Goal: Information Seeking & Learning: Learn about a topic

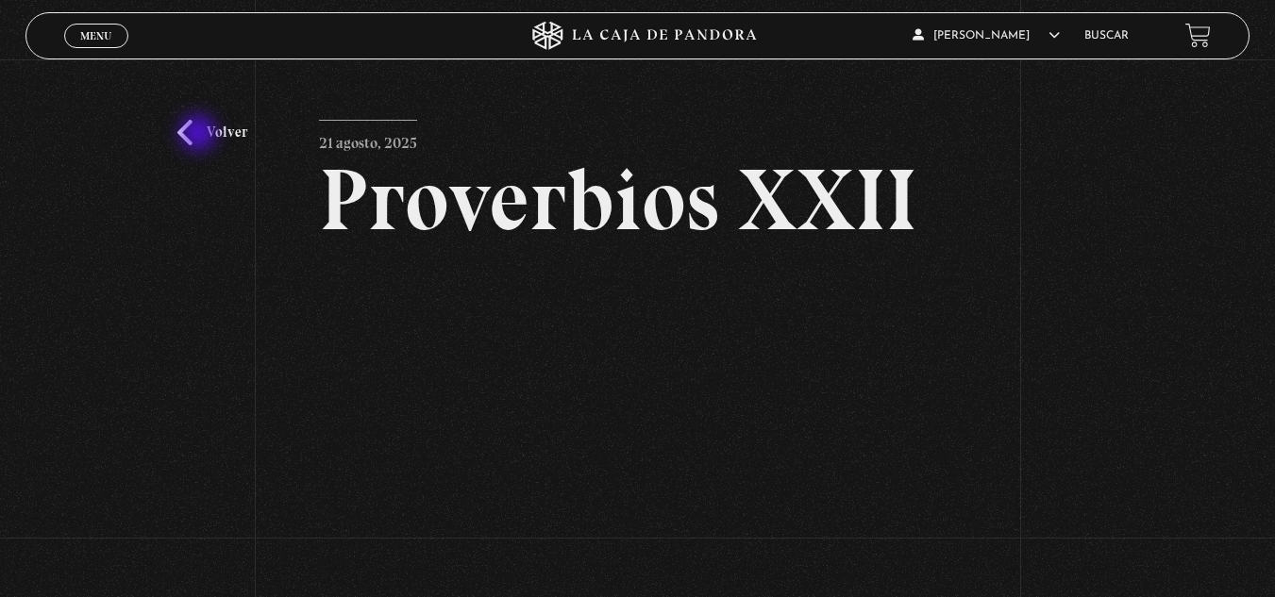
click at [200, 135] on link "Volver" at bounding box center [212, 132] width 70 height 25
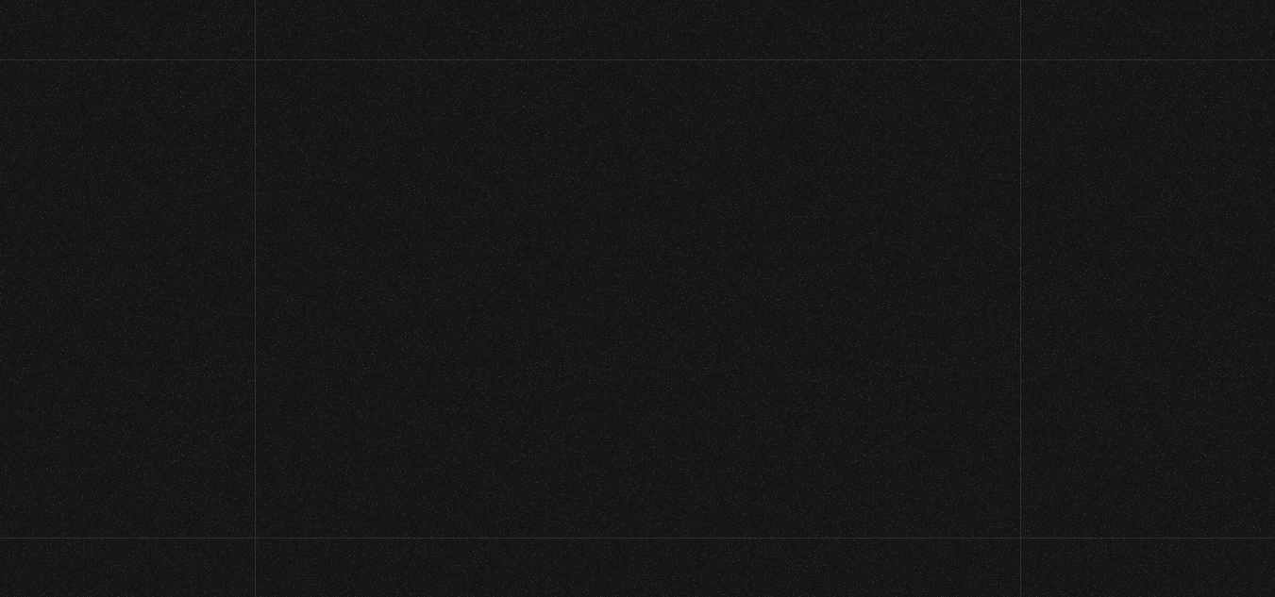
scroll to position [2970, 0]
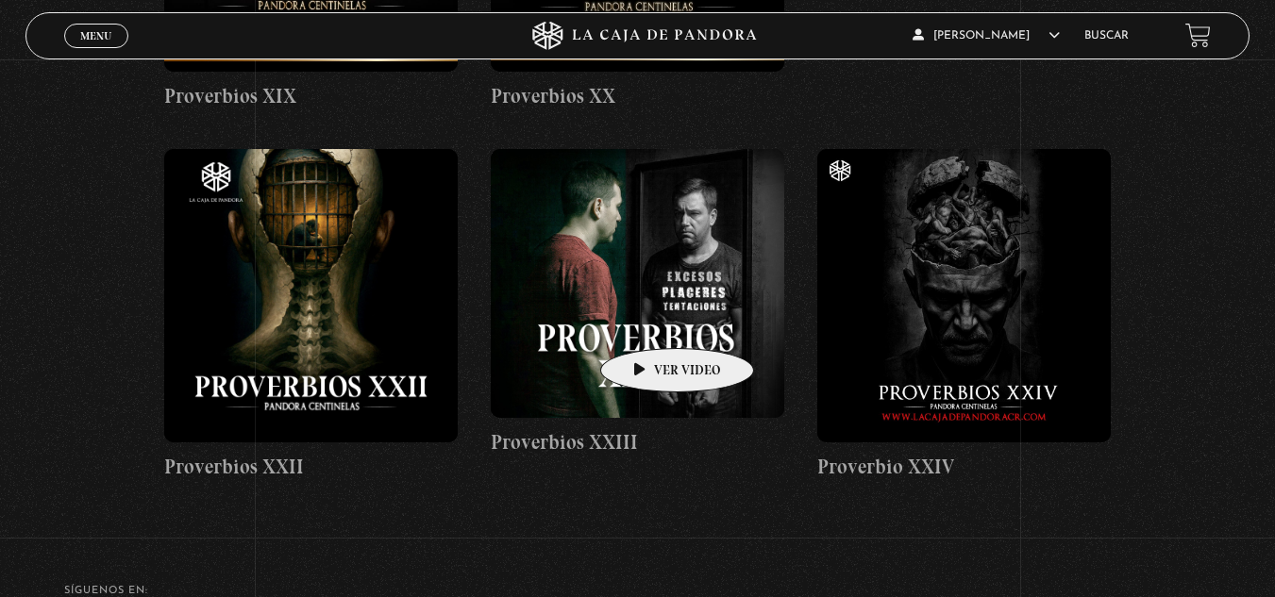
click at [647, 320] on figure at bounding box center [638, 283] width 294 height 269
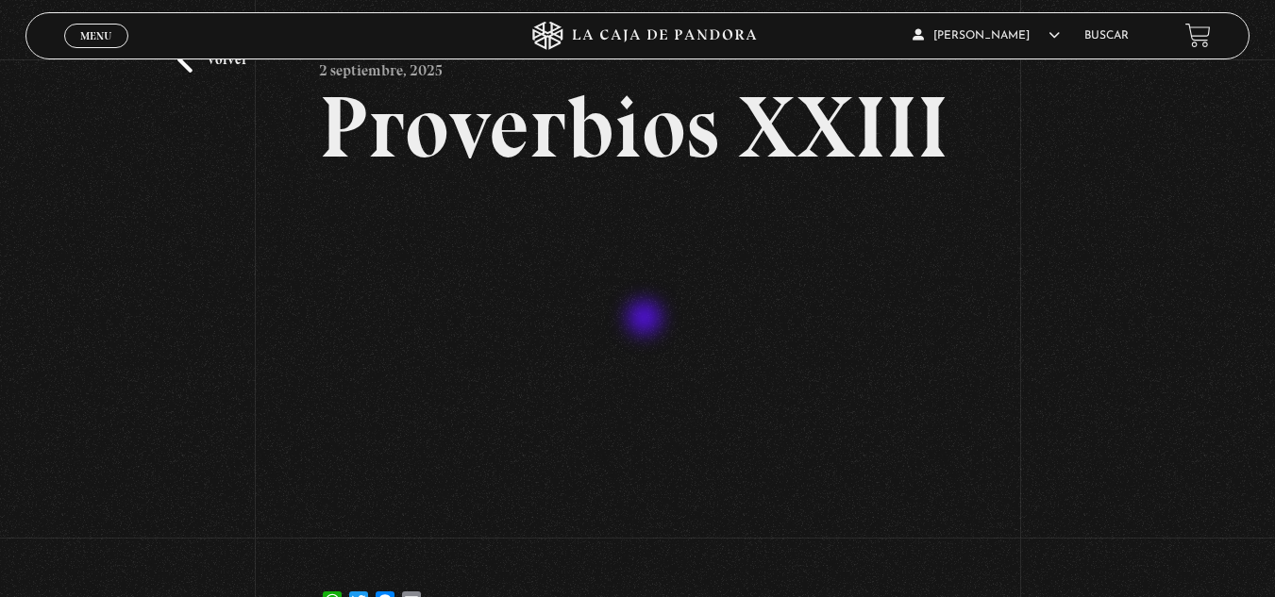
scroll to position [94, 0]
